Goal: Task Accomplishment & Management: Use online tool/utility

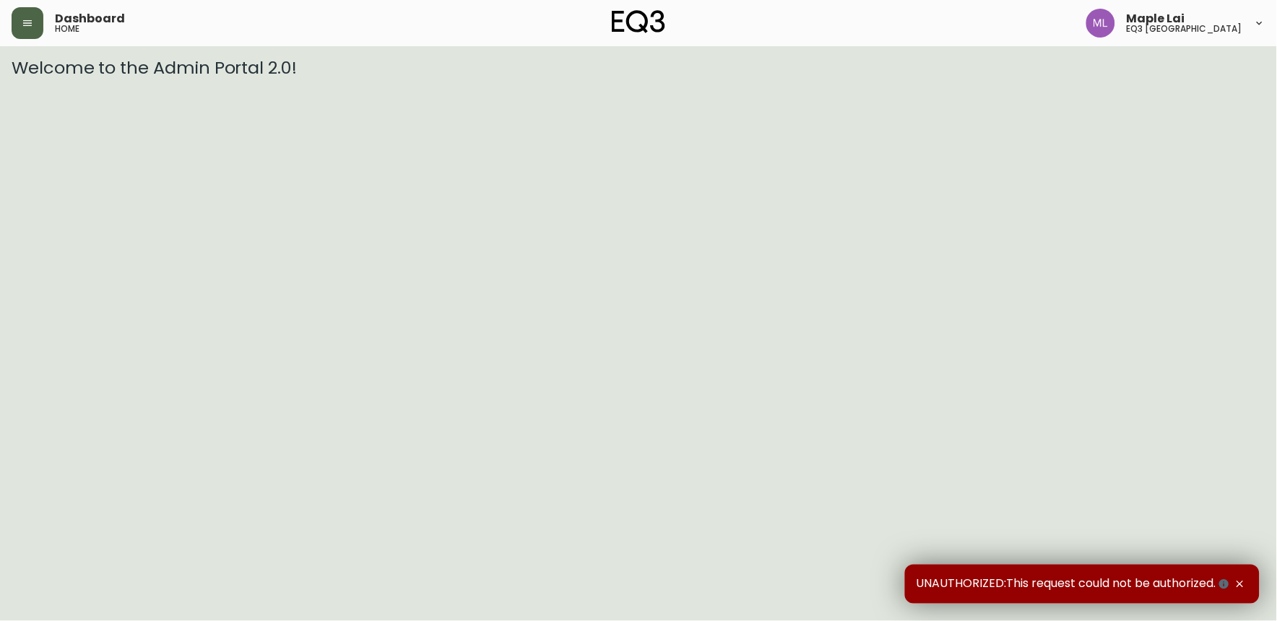
click at [35, 24] on button "button" at bounding box center [28, 23] width 32 height 32
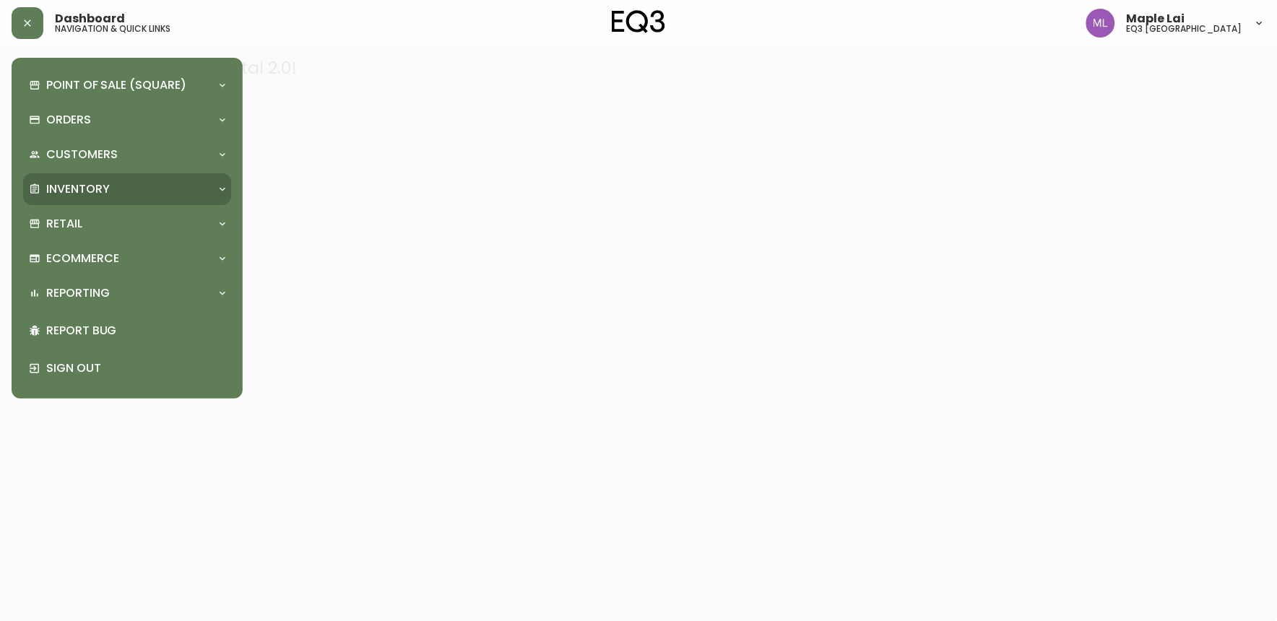
click at [156, 186] on div "Inventory" at bounding box center [120, 189] width 182 height 16
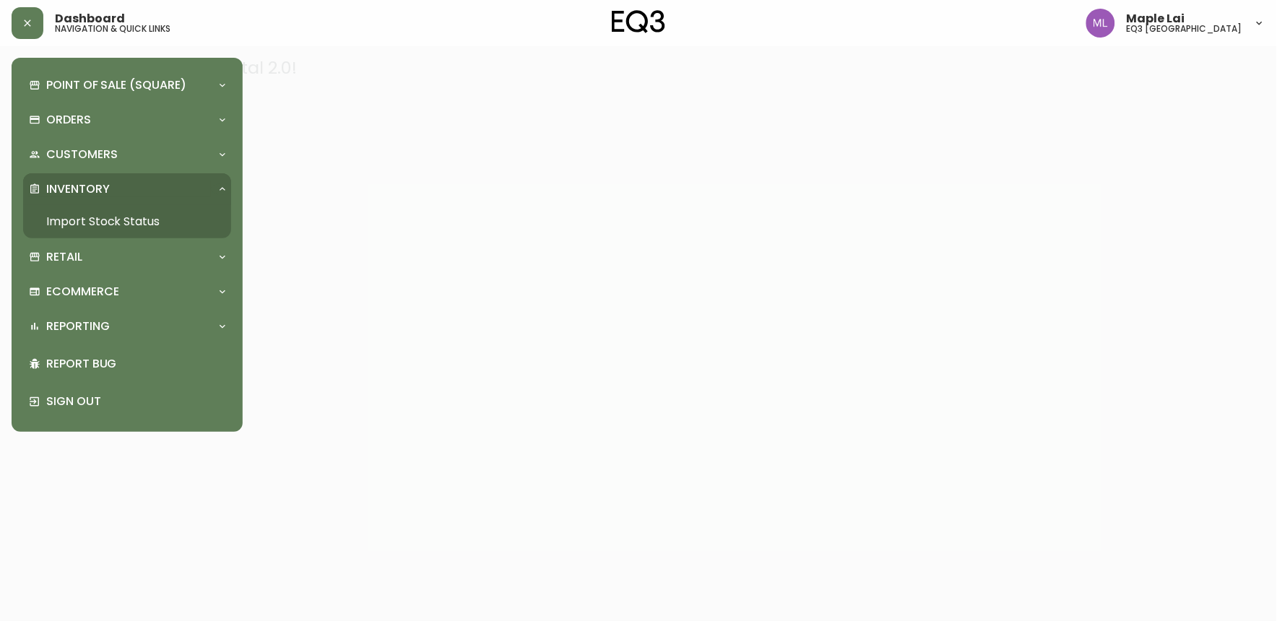
click at [107, 213] on link "Import Stock Status" at bounding box center [127, 221] width 208 height 33
